Goal: Information Seeking & Learning: Learn about a topic

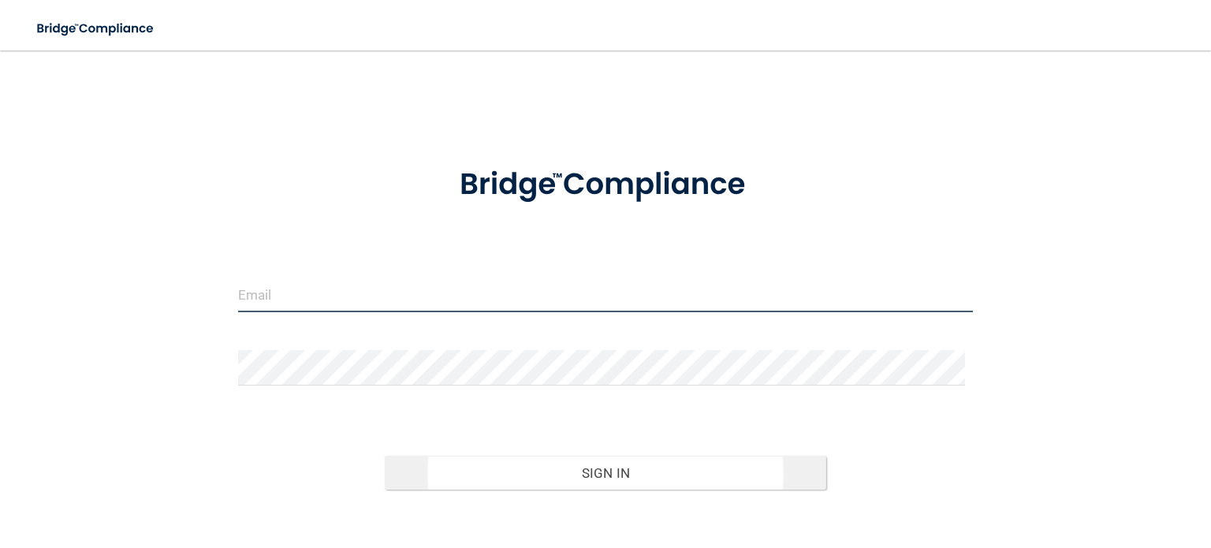
type input "[EMAIL_ADDRESS][DOMAIN_NAME]"
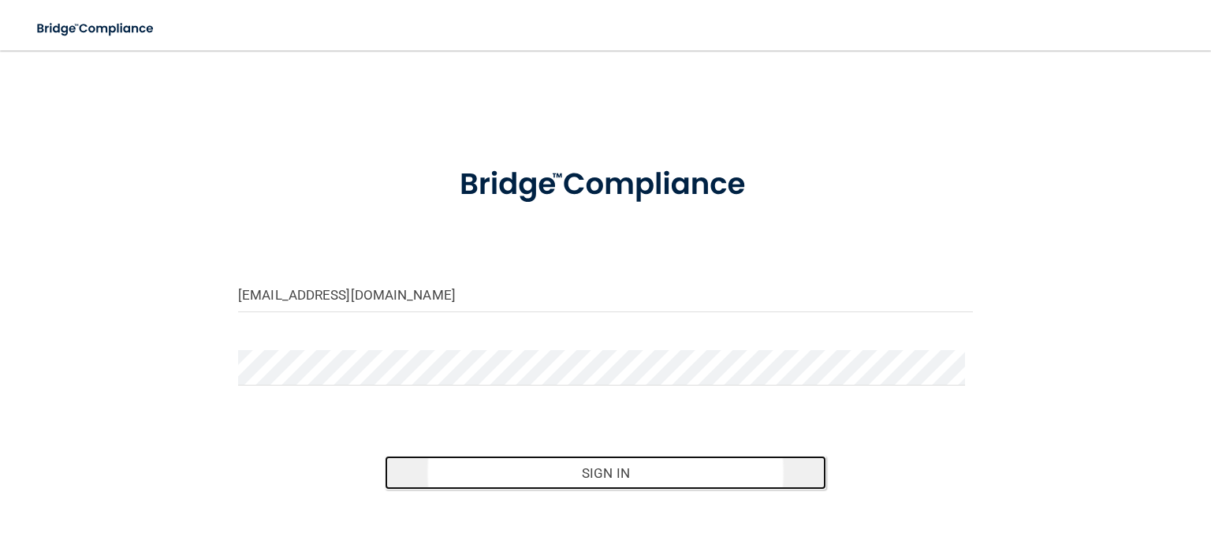
click at [549, 467] on button "Sign In" at bounding box center [605, 473] width 441 height 35
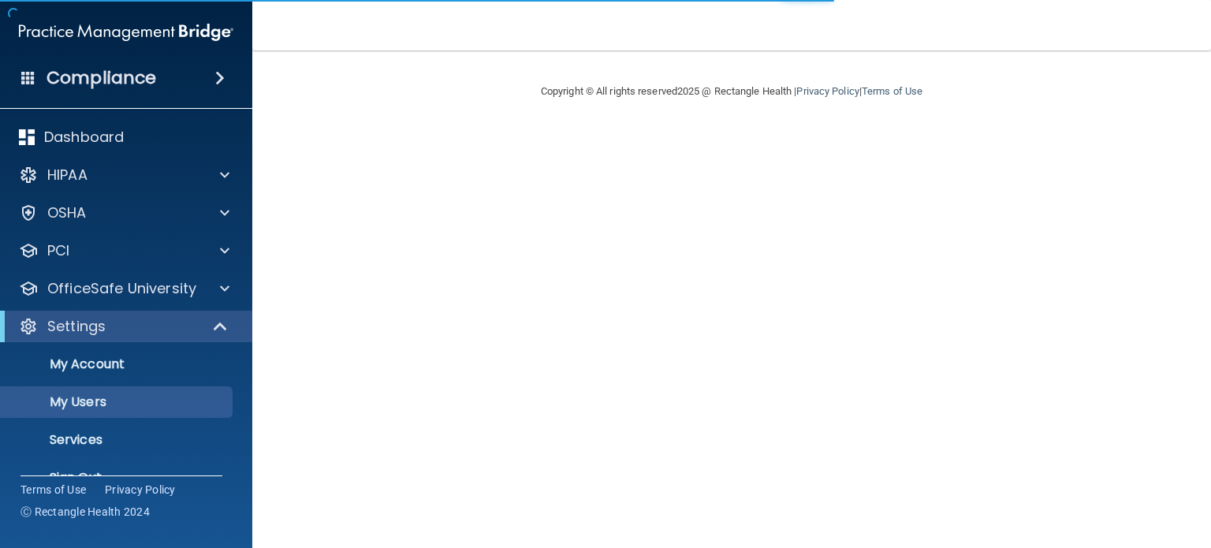
select select "20"
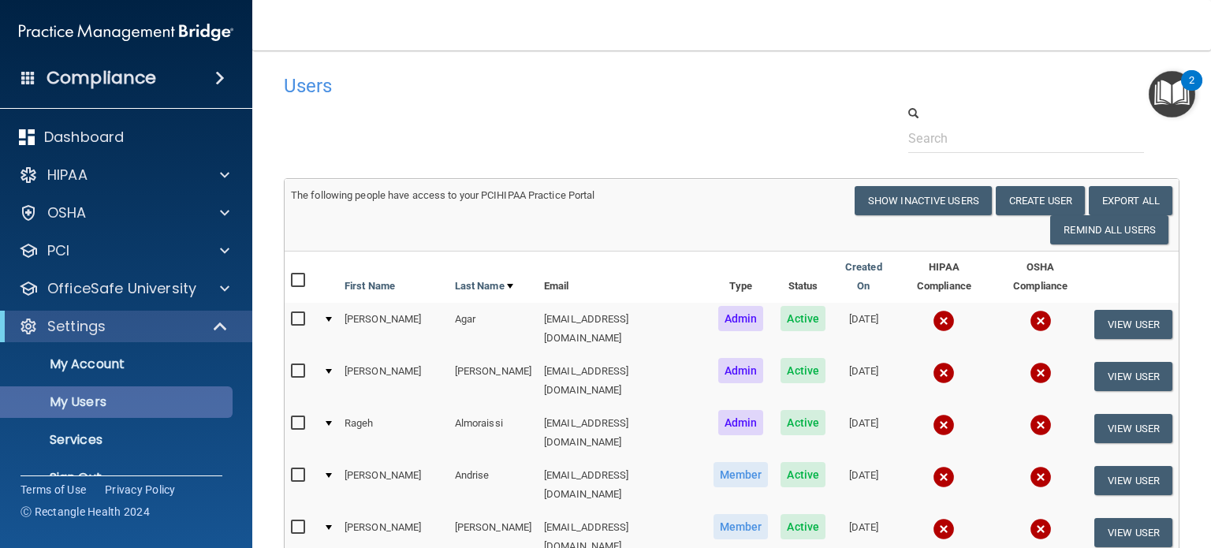
scroll to position [30, 0]
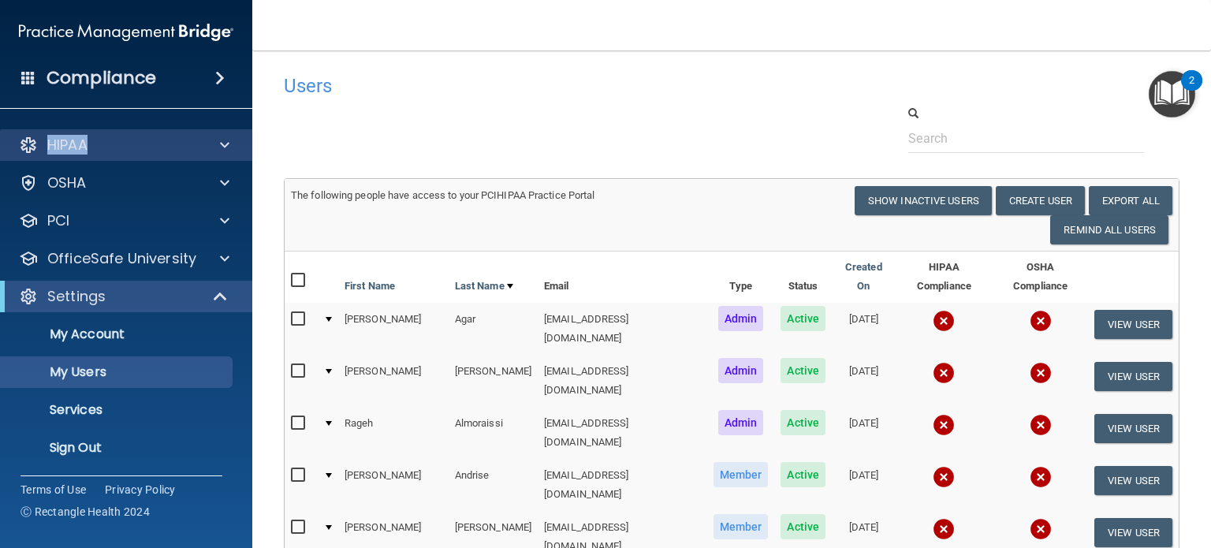
drag, startPoint x: 124, startPoint y: 120, endPoint x: 123, endPoint y: 140, distance: 20.5
click at [123, 140] on div "Dashboard HIPAA Documents and Policies Report an Incident Business Associates E…" at bounding box center [126, 280] width 253 height 391
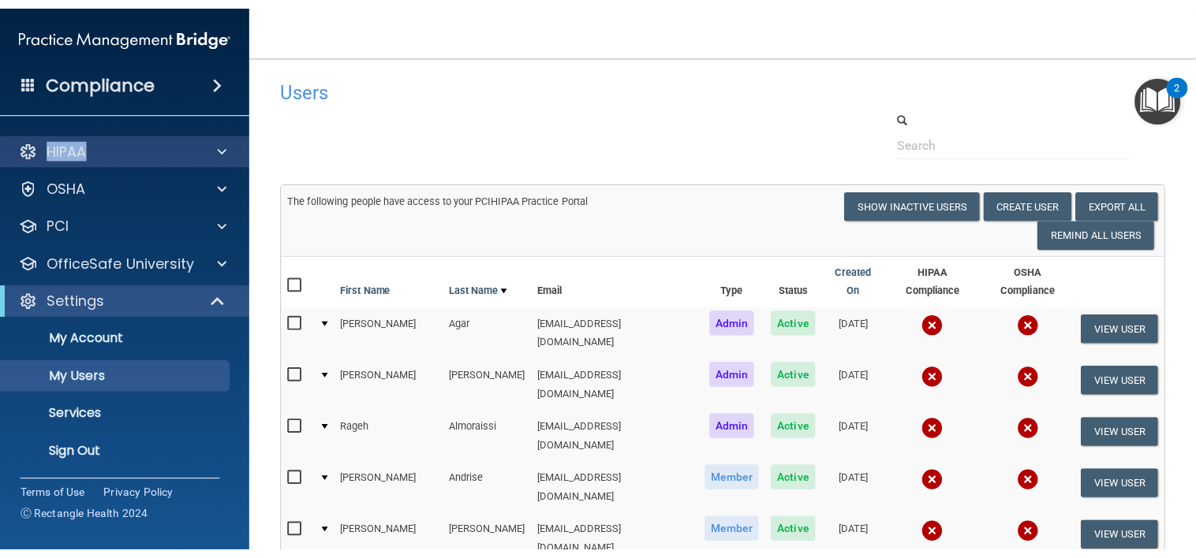
scroll to position [28, 0]
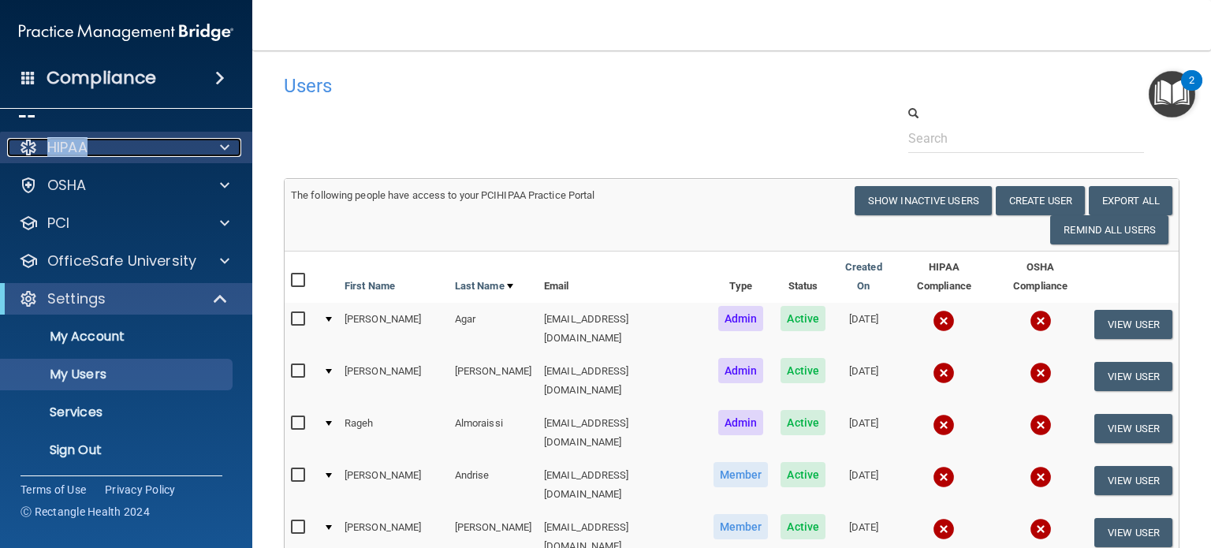
click at [123, 140] on div "HIPAA" at bounding box center [105, 147] width 196 height 19
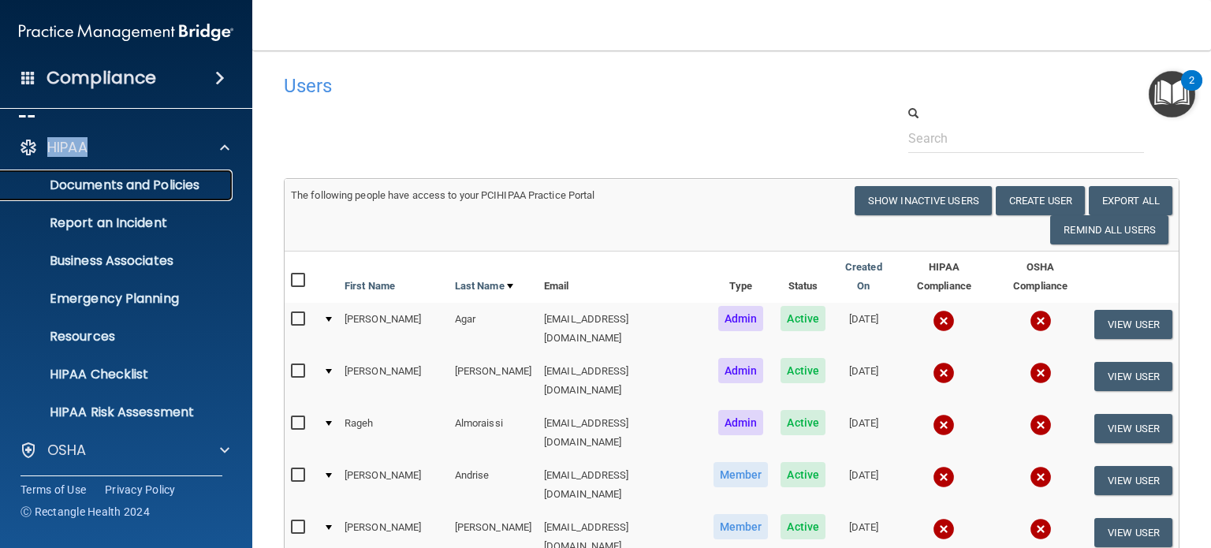
click at [156, 171] on link "Documents and Policies" at bounding box center [108, 186] width 248 height 32
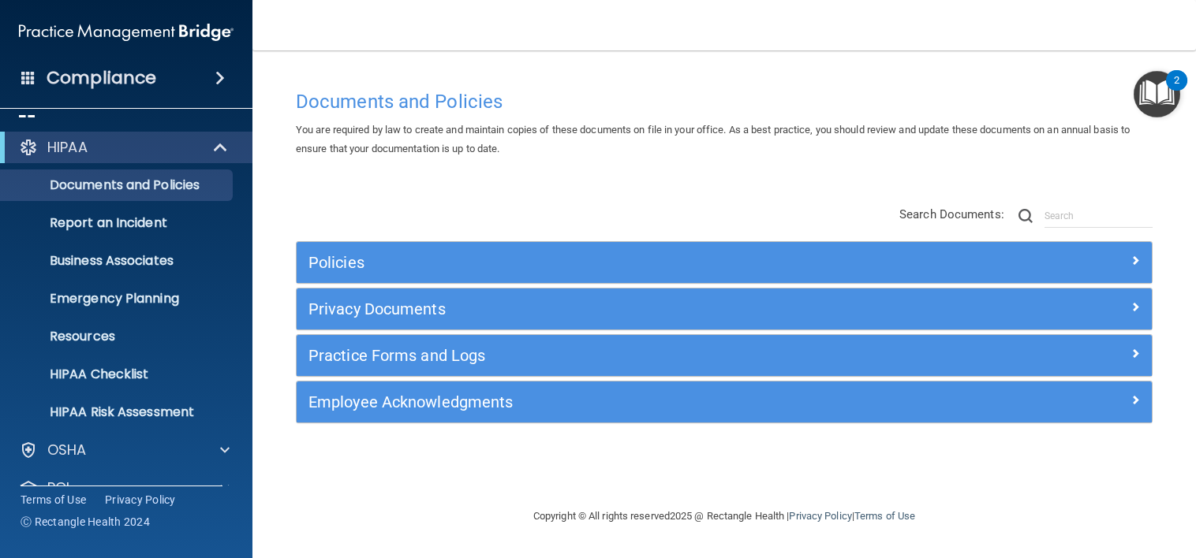
click at [854, 172] on div "Documents and Policies You are required by law to create and maintain copies of…" at bounding box center [724, 294] width 880 height 425
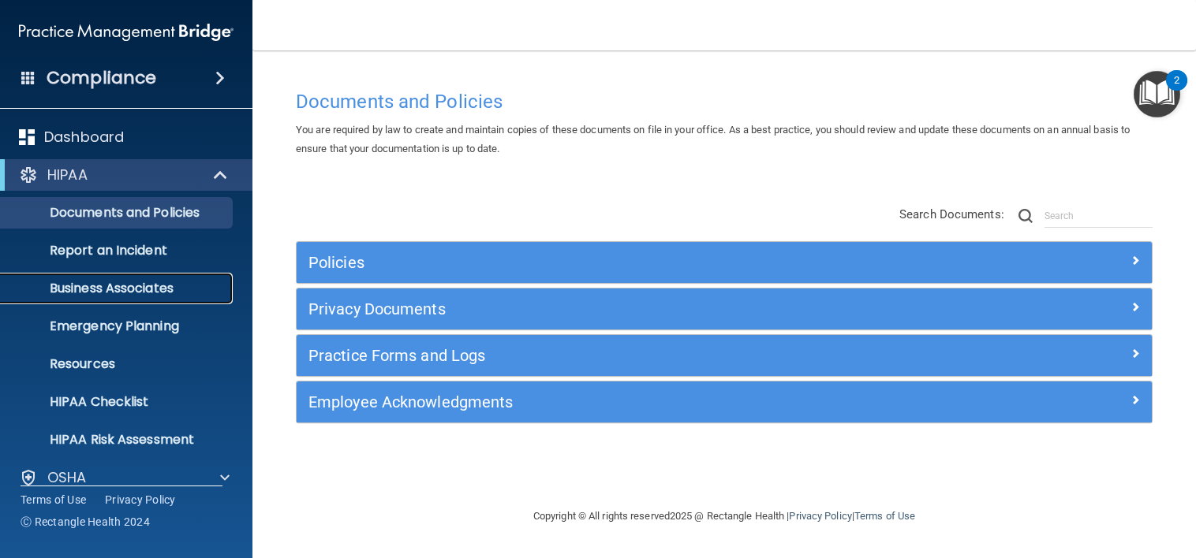
click at [163, 289] on p "Business Associates" at bounding box center [117, 289] width 215 height 16
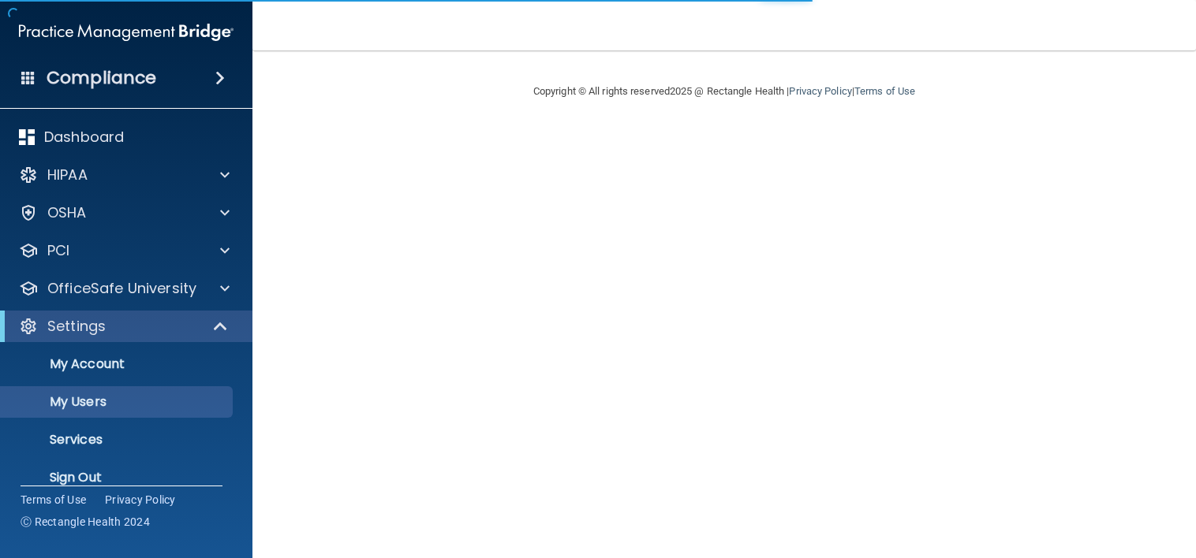
select select "20"
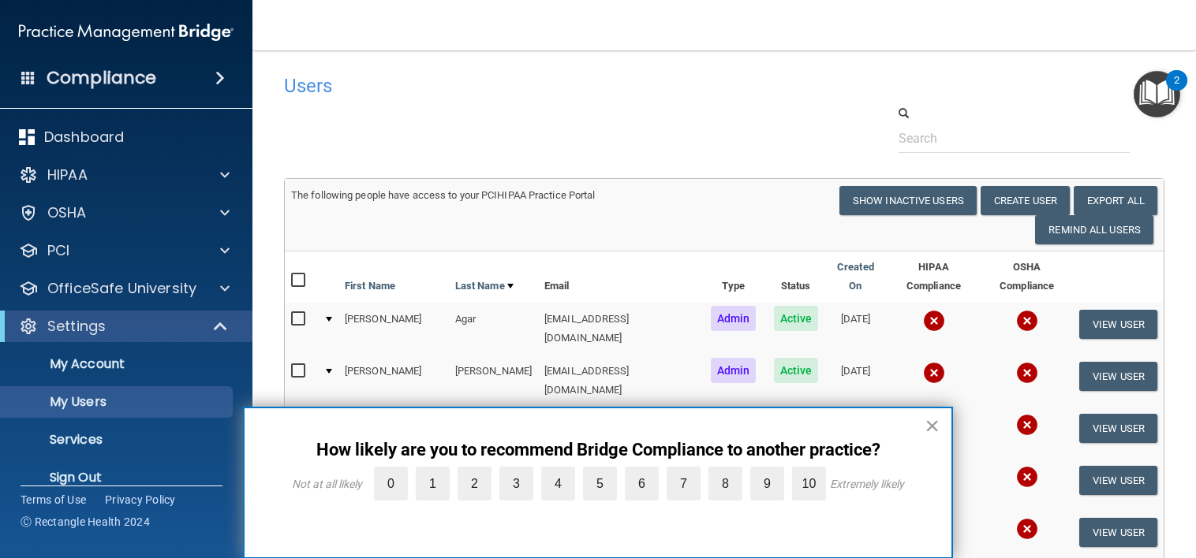
click at [932, 431] on button "×" at bounding box center [931, 425] width 15 height 25
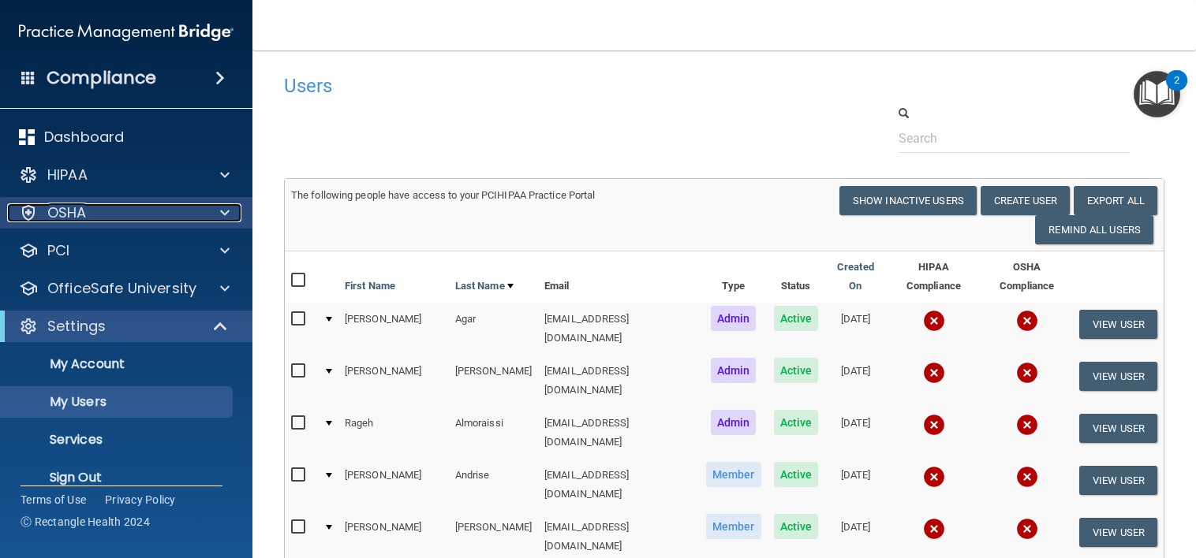
click at [221, 203] on span at bounding box center [224, 212] width 9 height 19
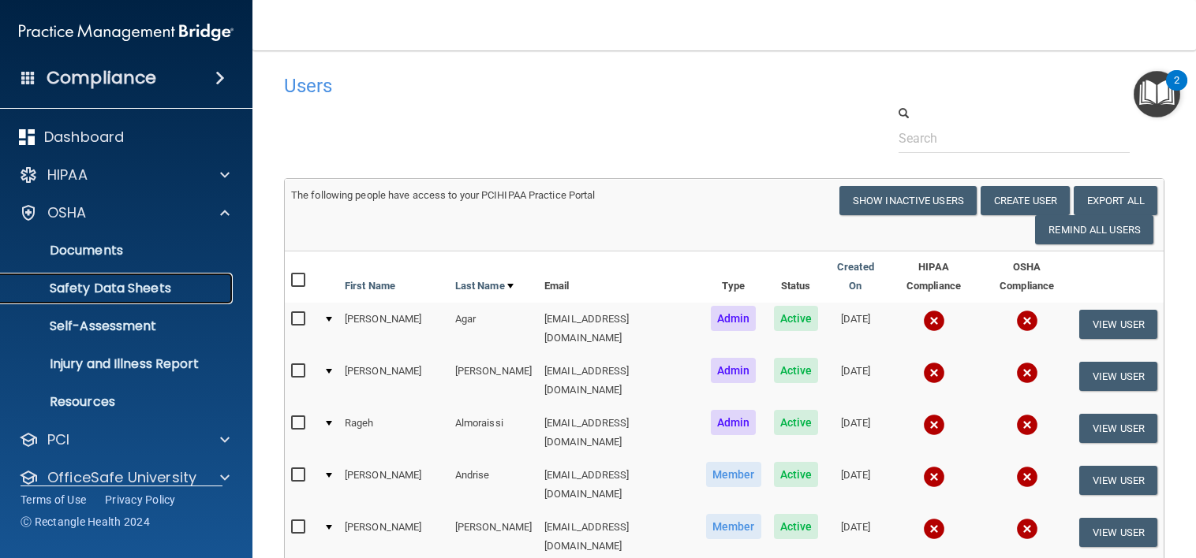
click at [159, 283] on p "Safety Data Sheets" at bounding box center [117, 289] width 215 height 16
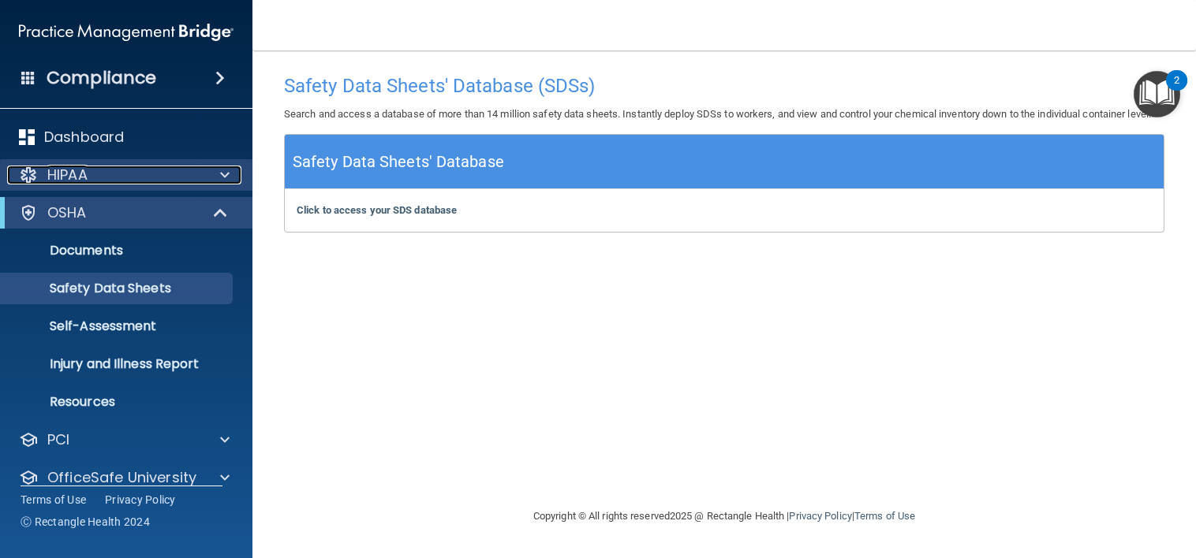
click at [174, 174] on div "HIPAA" at bounding box center [105, 175] width 196 height 19
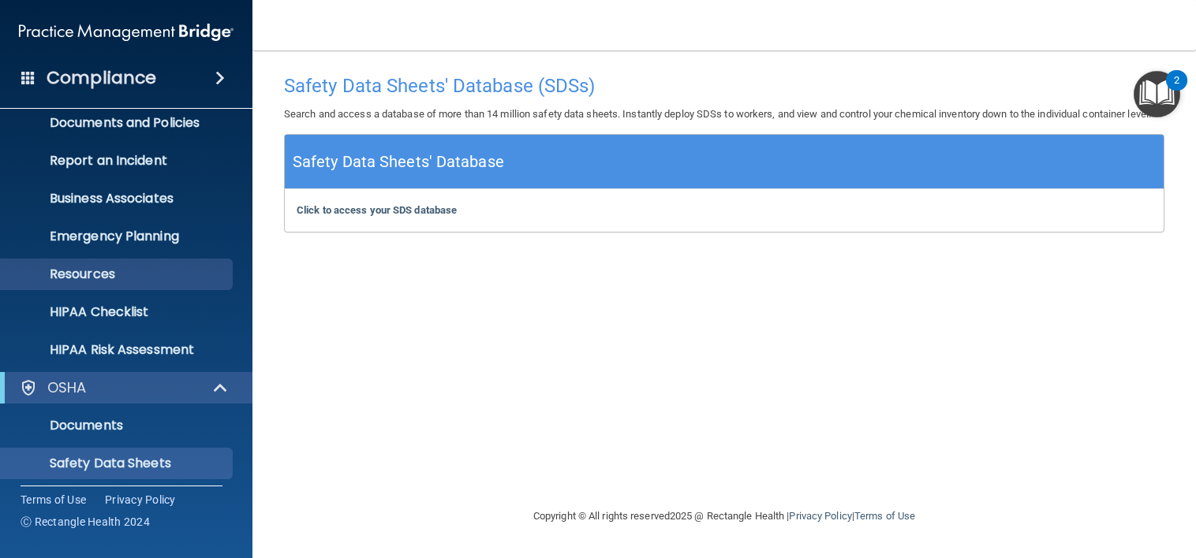
scroll to position [93, 0]
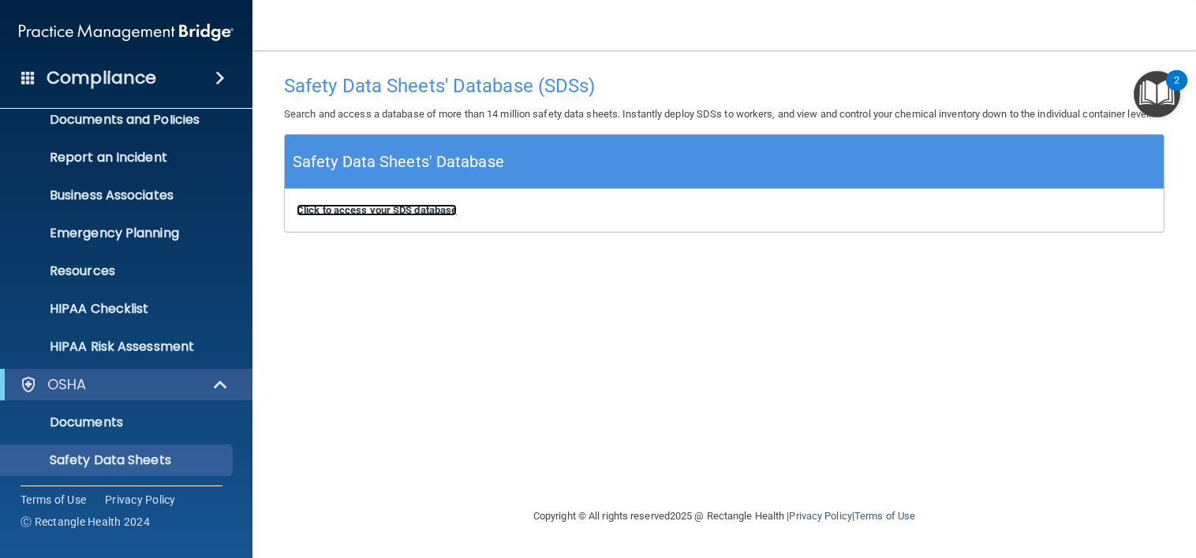
click at [409, 216] on b "Click to access your SDS database" at bounding box center [377, 210] width 160 height 12
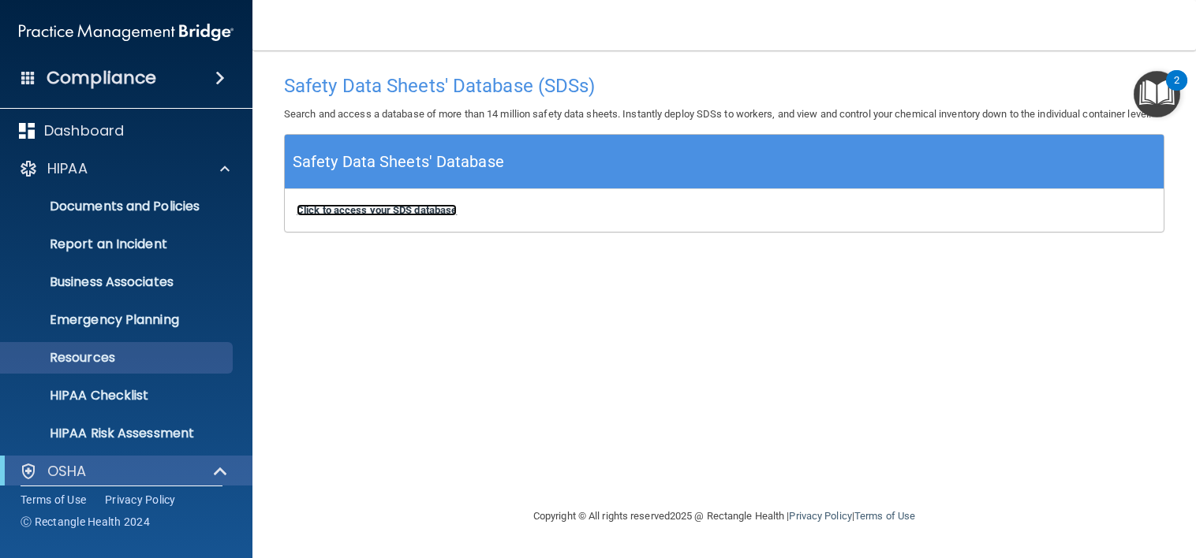
scroll to position [0, 0]
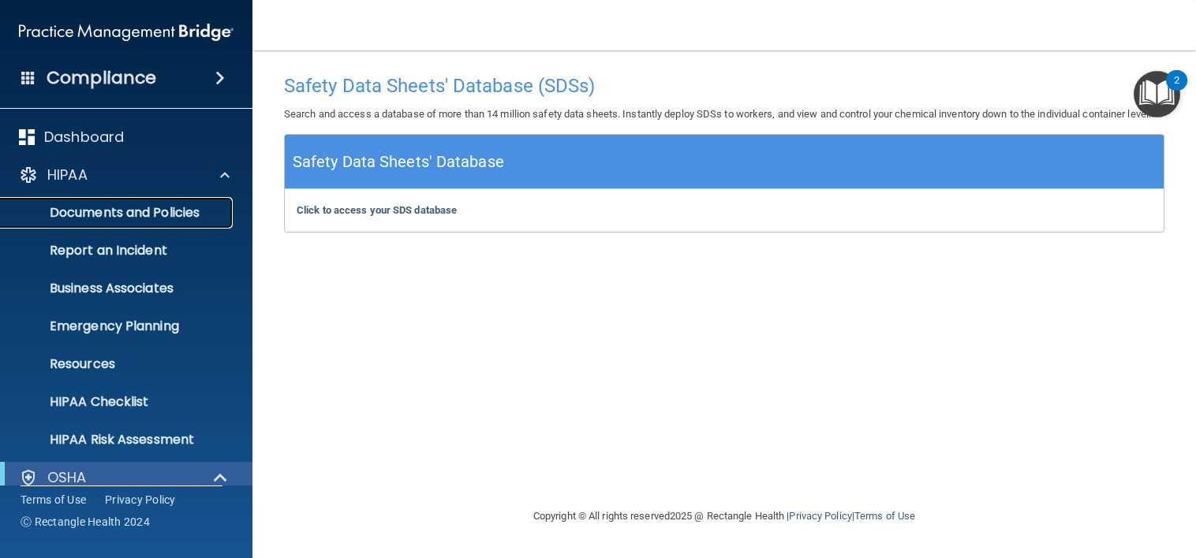
click at [65, 215] on p "Documents and Policies" at bounding box center [117, 213] width 215 height 16
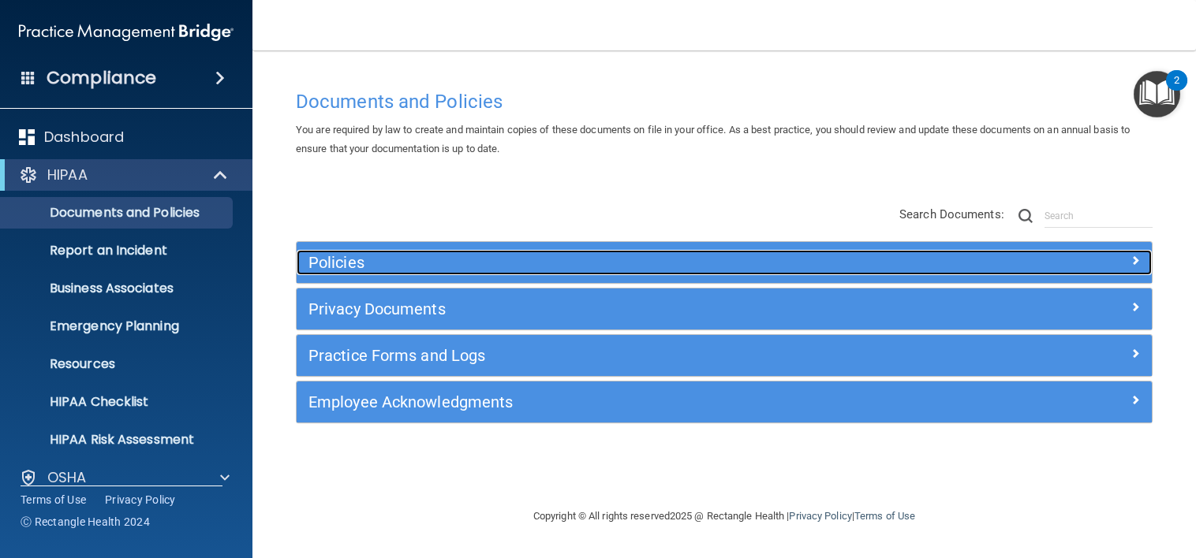
click at [410, 257] on h5 "Policies" at bounding box center [617, 262] width 618 height 17
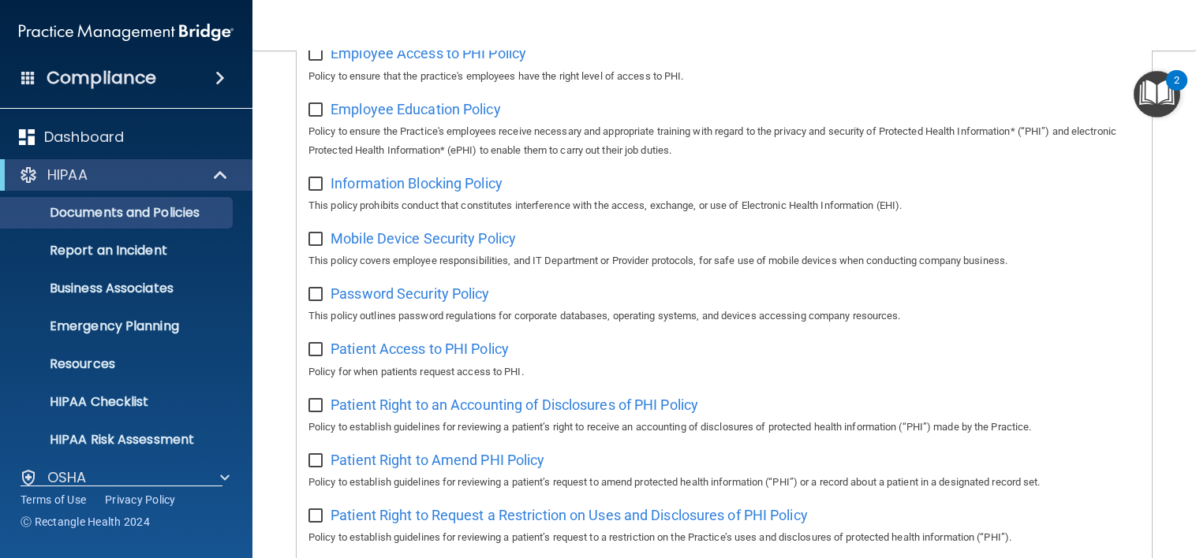
scroll to position [618, 0]
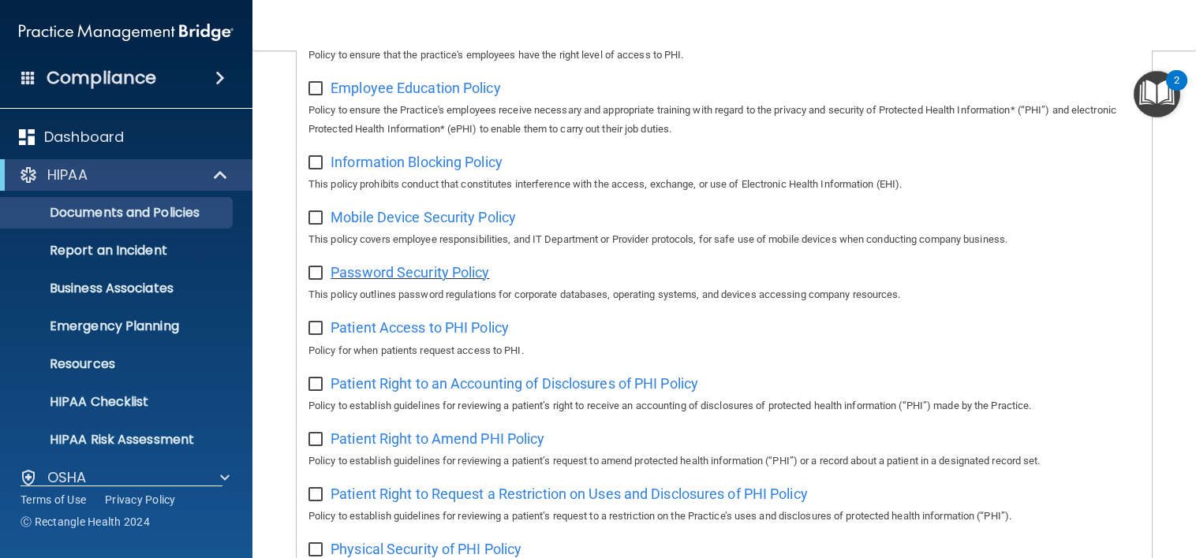
click at [377, 276] on span "Password Security Policy" at bounding box center [409, 272] width 159 height 17
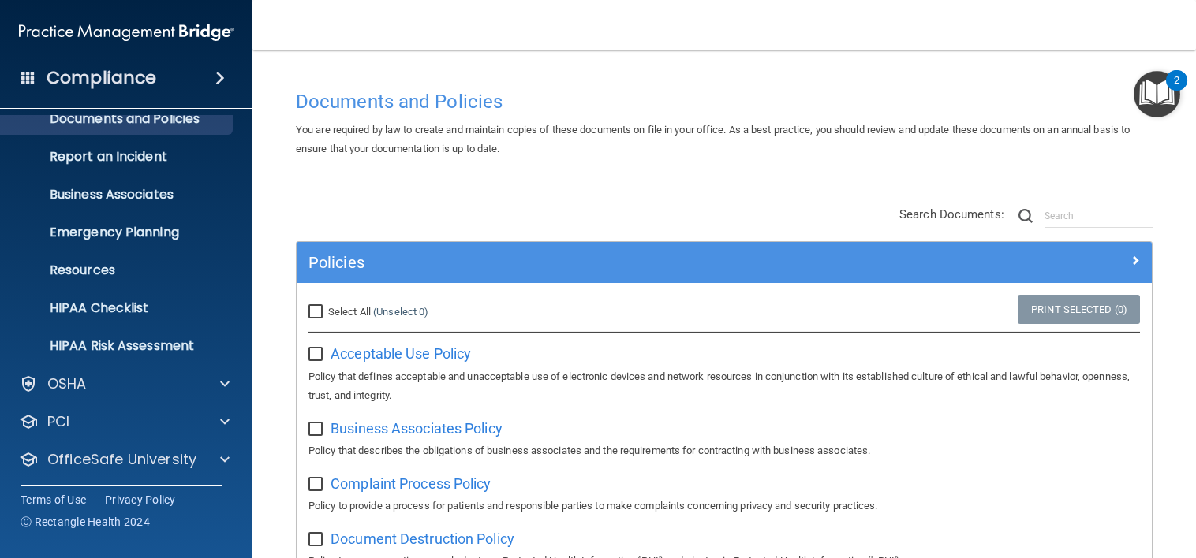
scroll to position [93, 0]
